Goal: Task Accomplishment & Management: Manage account settings

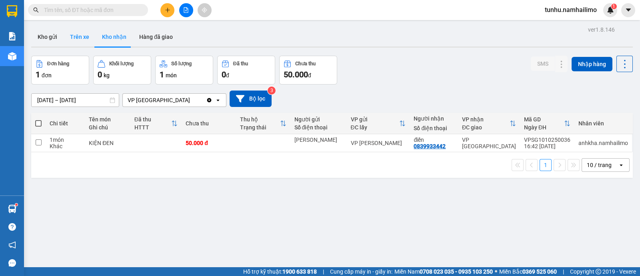
click at [74, 34] on button "Trên xe" at bounding box center [80, 36] width 32 height 19
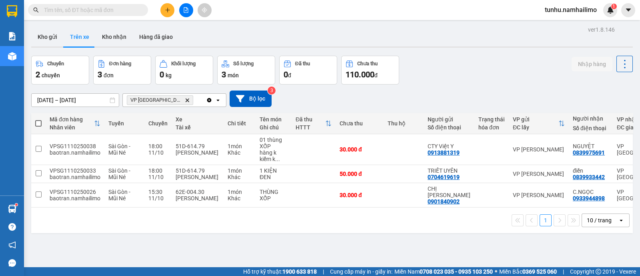
drag, startPoint x: 211, startPoint y: 203, endPoint x: 590, endPoint y: 246, distance: 381.5
click at [604, 227] on div "10 / trang" at bounding box center [600, 220] width 36 height 13
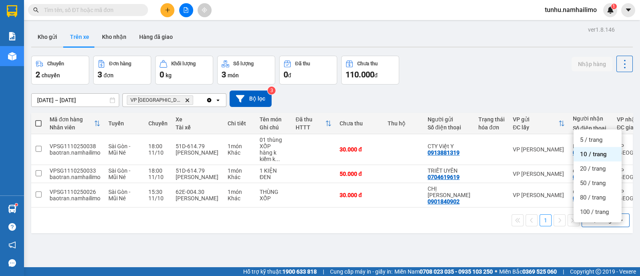
drag, startPoint x: 268, startPoint y: 266, endPoint x: 270, endPoint y: 260, distance: 6.0
click at [269, 265] on div "ver 1.8.146 Kho gửi Trên xe Kho nhận Hàng đã giao Chuyến 2 chuyến Đơn hàng 3 đơ…" at bounding box center [332, 162] width 608 height 276
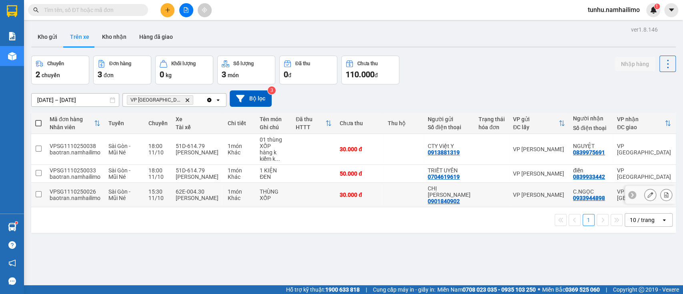
click at [638, 204] on div at bounding box center [650, 195] width 50 height 18
click at [141, 275] on div "ver 1.8.146 Kho gửi Trên xe Kho nhận Hàng đã giao Chuyến 2 chuyến Đơn hàng 3 đơ…" at bounding box center [353, 171] width 651 height 294
click at [272, 233] on div "1 10 / trang open" at bounding box center [353, 220] width 645 height 26
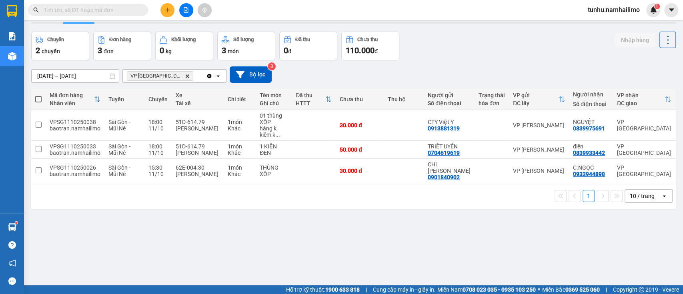
scroll to position [37, 0]
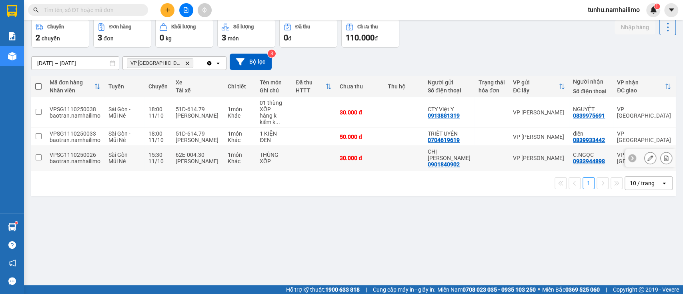
click at [38, 161] on input "checkbox" at bounding box center [39, 158] width 6 height 6
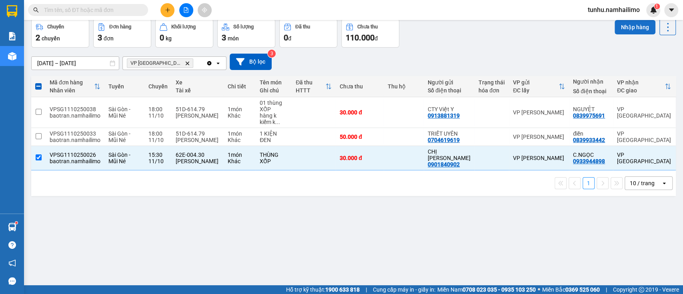
click at [624, 26] on button "Nhập hàng" at bounding box center [635, 27] width 41 height 14
checkbox input "false"
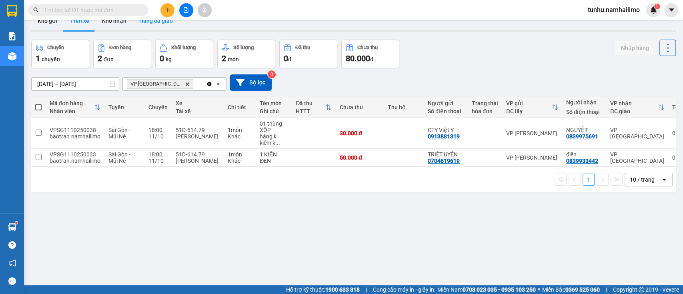
scroll to position [0, 0]
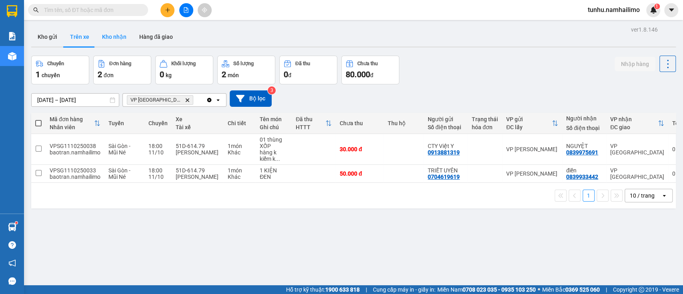
click at [118, 36] on button "Kho nhận" at bounding box center [114, 36] width 37 height 19
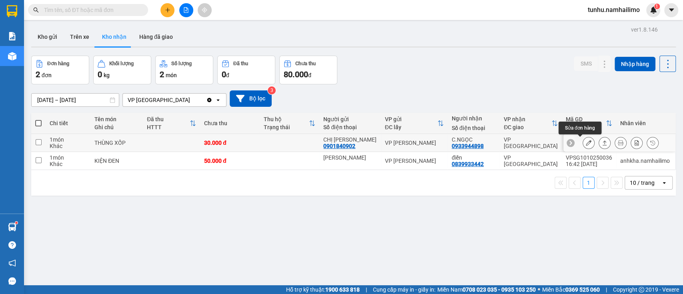
click at [586, 144] on icon at bounding box center [589, 143] width 6 height 6
click at [580, 144] on main "ver 1.8.146 Kho gửi Trên xe Kho nhận Hàng đã giao Đơn hàng 2 đơn Khối lượng 0 k…" at bounding box center [341, 142] width 683 height 285
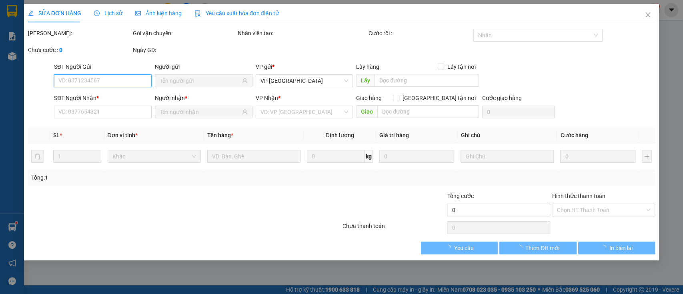
type input "0901840902"
type input "CHỊ [PERSON_NAME]"
type input "0933944898"
type input "C.NGỌC"
type input "30.000"
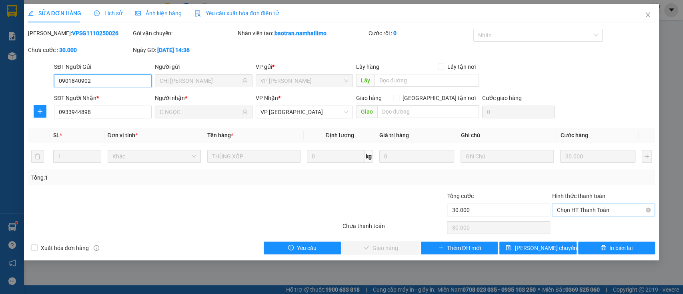
click at [585, 207] on span "Chọn HT Thanh Toán" at bounding box center [604, 210] width 94 height 12
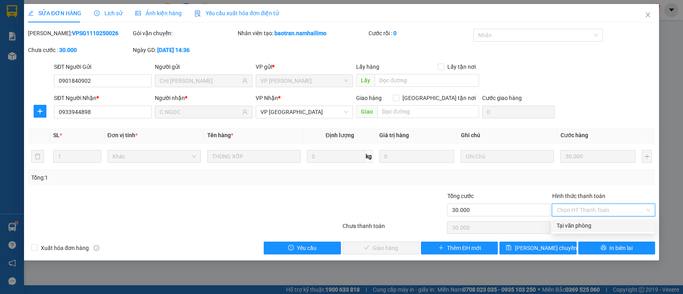
click at [587, 226] on div "Tại văn phòng" at bounding box center [604, 225] width 94 height 9
type input "0"
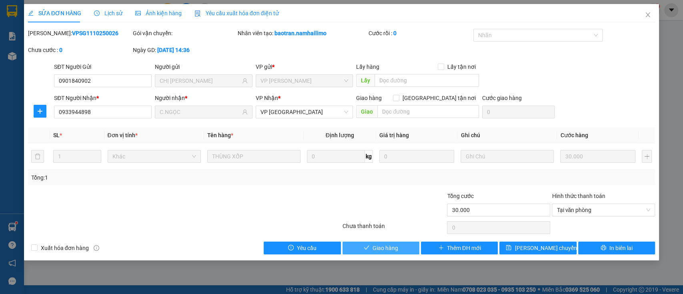
click at [383, 250] on span "Giao hàng" at bounding box center [386, 248] width 26 height 9
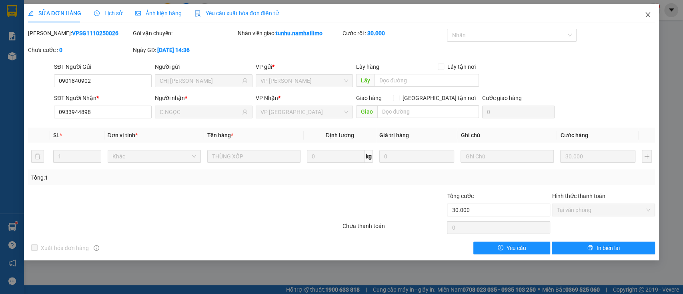
click at [640, 15] on icon "close" at bounding box center [648, 15] width 6 height 6
click at [640, 15] on div "1" at bounding box center [653, 10] width 14 height 14
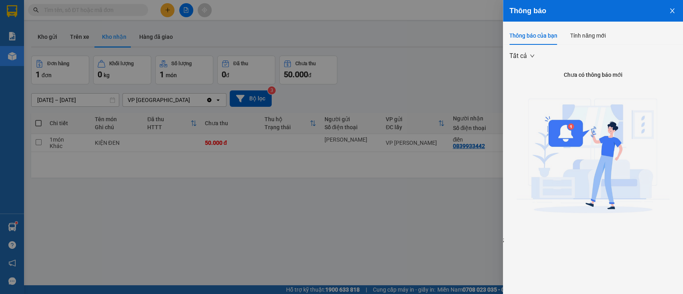
click at [271, 246] on div at bounding box center [341, 147] width 683 height 294
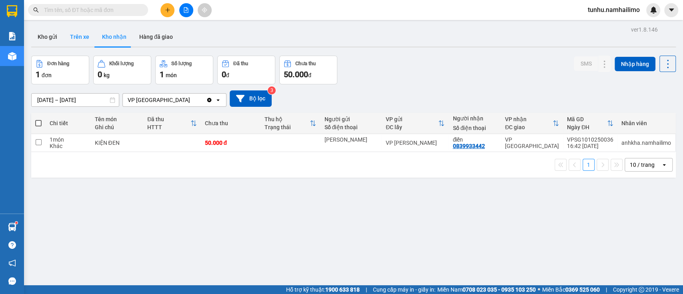
click at [86, 33] on button "Trên xe" at bounding box center [80, 36] width 32 height 19
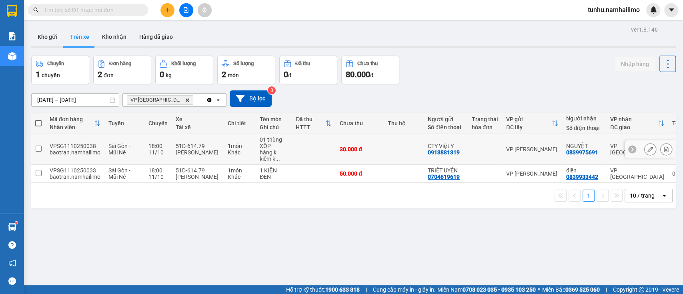
click at [274, 146] on div "01 thùng XỐP" at bounding box center [274, 142] width 28 height 13
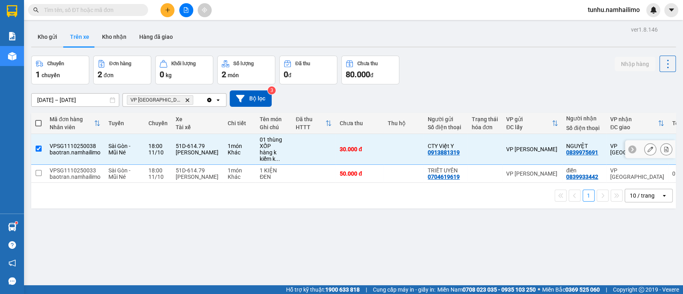
checkbox input "true"
click at [640, 147] on icon at bounding box center [651, 150] width 6 height 6
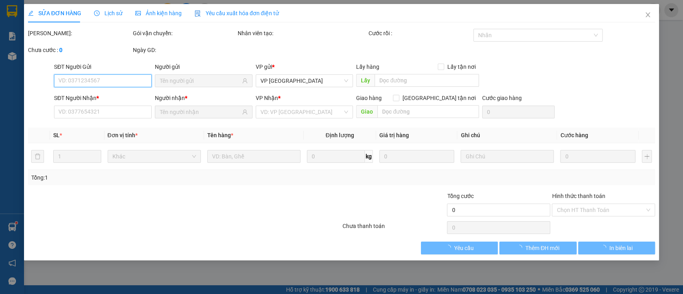
type input "0913881319"
type input "CTY Việt Y"
type input "0839975691"
type input "NGUYỆT"
type input "30.000"
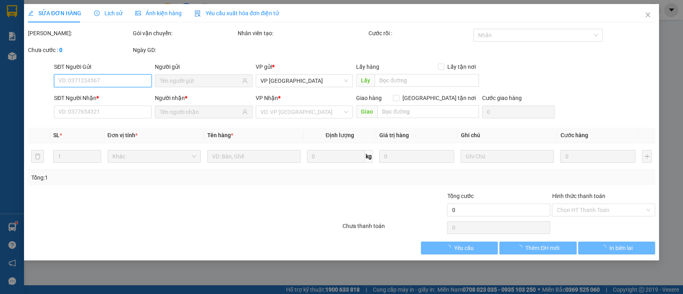
type input "30.000"
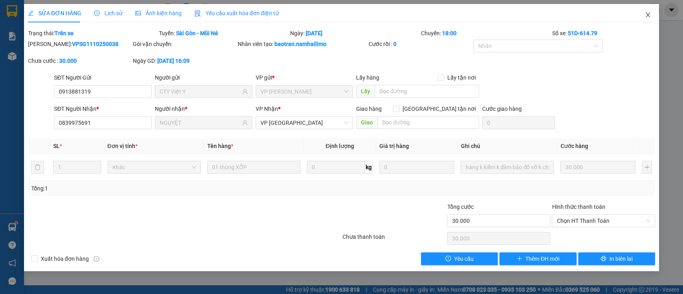
click at [640, 14] on icon "close" at bounding box center [648, 15] width 6 height 6
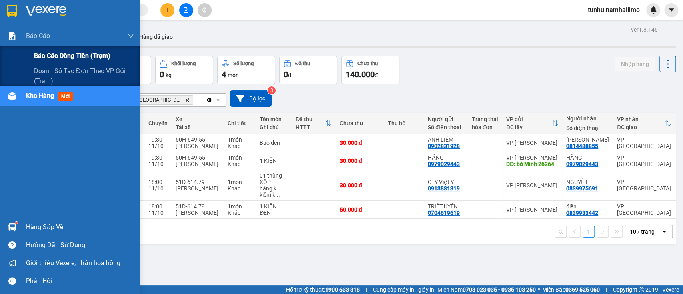
click at [67, 48] on div "Báo cáo dòng tiền (trạm)" at bounding box center [84, 56] width 100 height 20
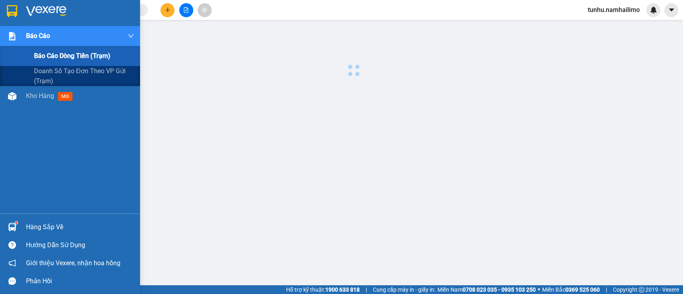
click at [67, 48] on div "Báo cáo dòng tiền (trạm)" at bounding box center [84, 56] width 100 height 20
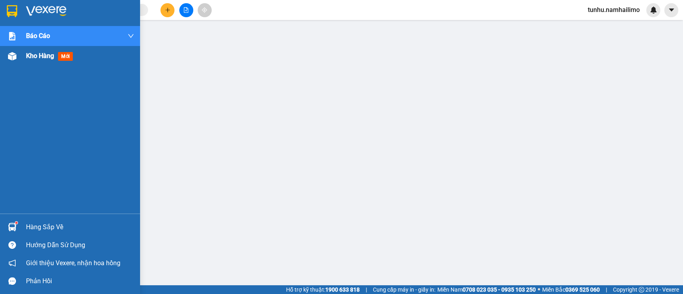
click at [81, 63] on div "Kho hàng mới" at bounding box center [80, 56] width 108 height 20
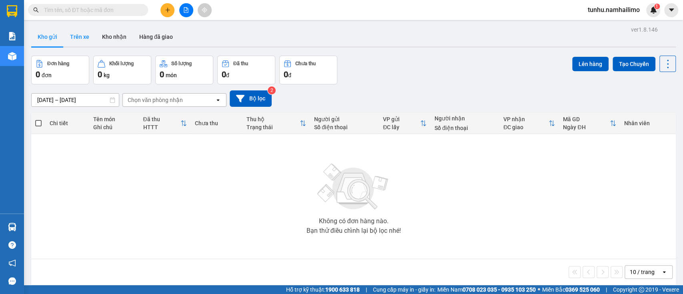
click at [80, 38] on button "Trên xe" at bounding box center [80, 36] width 32 height 19
